Goal: Submit feedback/report problem

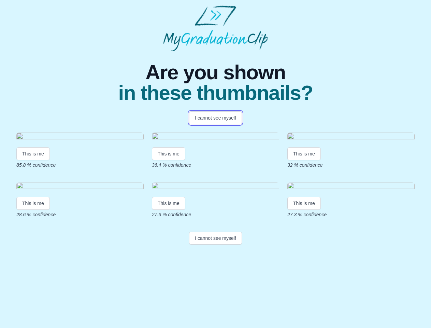
click at [215, 118] on button "I cannot see myself" at bounding box center [215, 117] width 53 height 13
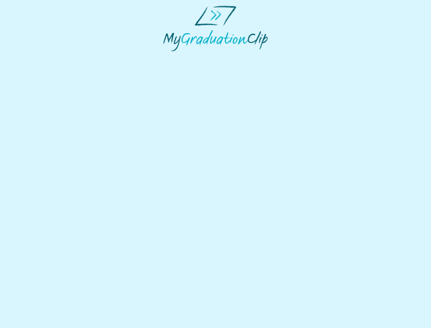
click at [33, 57] on html at bounding box center [215, 28] width 431 height 57
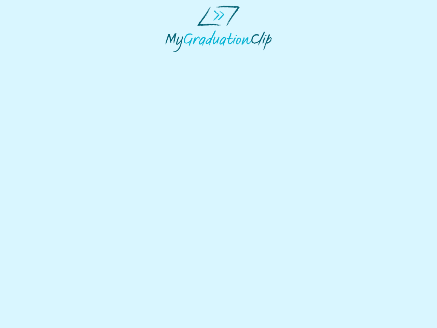
click at [170, 57] on html at bounding box center [218, 28] width 437 height 57
click at [306, 57] on html at bounding box center [218, 28] width 437 height 57
click at [33, 57] on html at bounding box center [218, 28] width 437 height 57
click at [170, 57] on html at bounding box center [218, 28] width 437 height 57
click at [306, 57] on html at bounding box center [218, 28] width 437 height 57
